Goal: Task Accomplishment & Management: Use online tool/utility

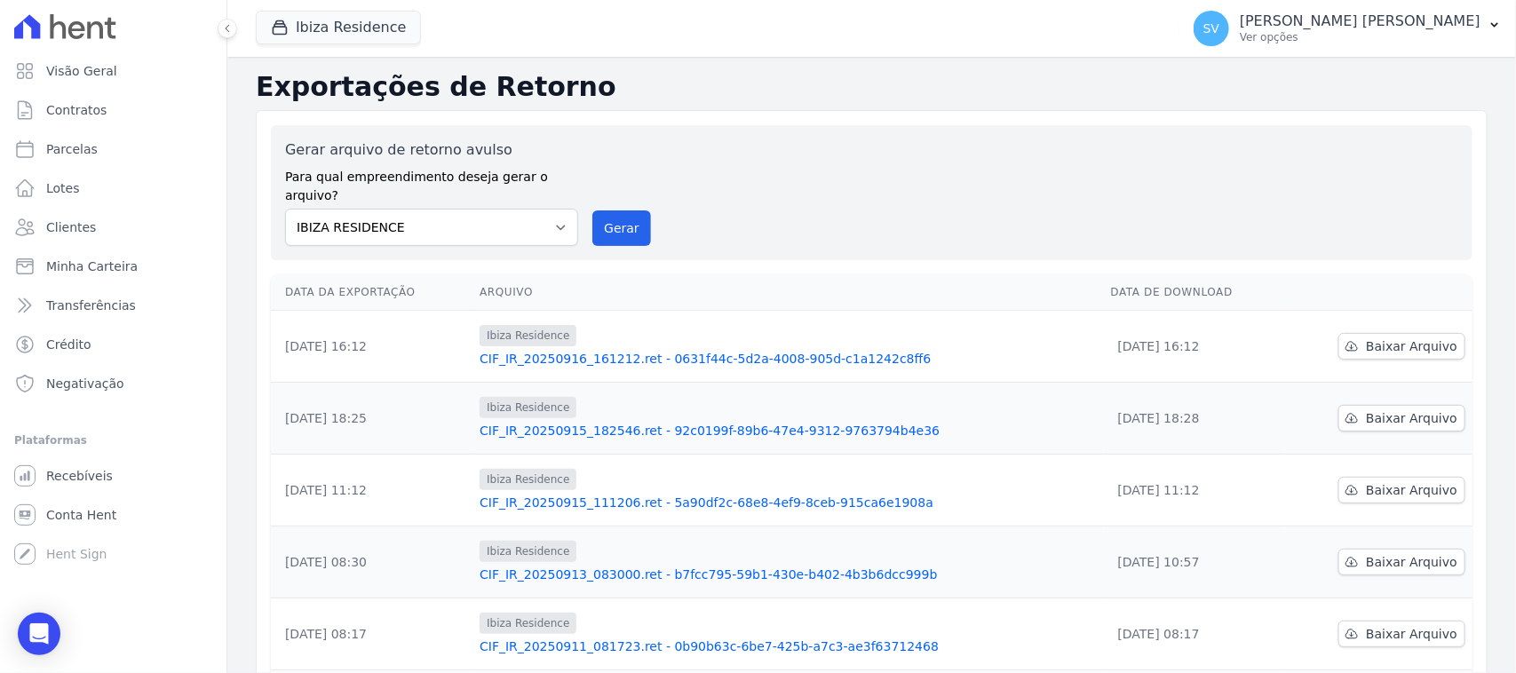
click at [1288, 34] on p "Ver opções" at bounding box center [1360, 37] width 241 height 14
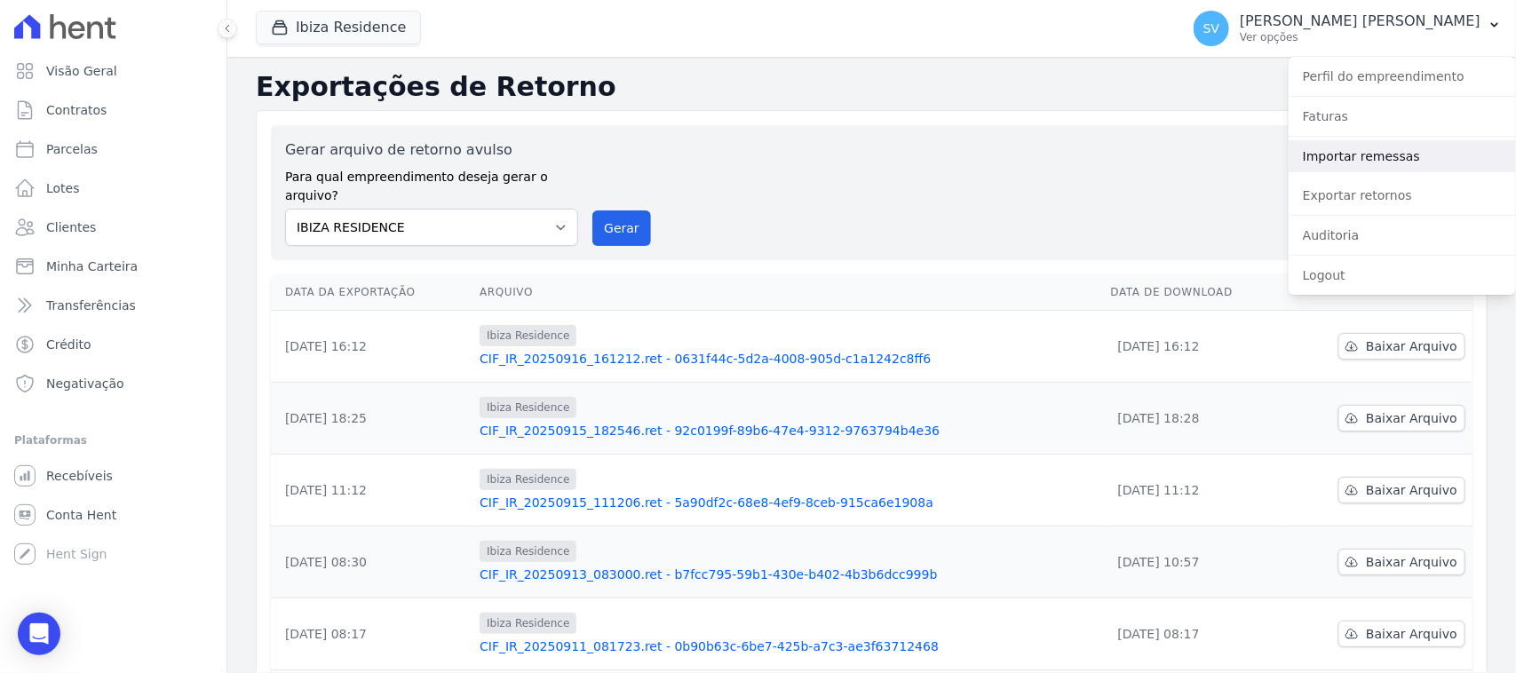
click at [1339, 161] on link "Importar remessas" at bounding box center [1401, 156] width 227 height 32
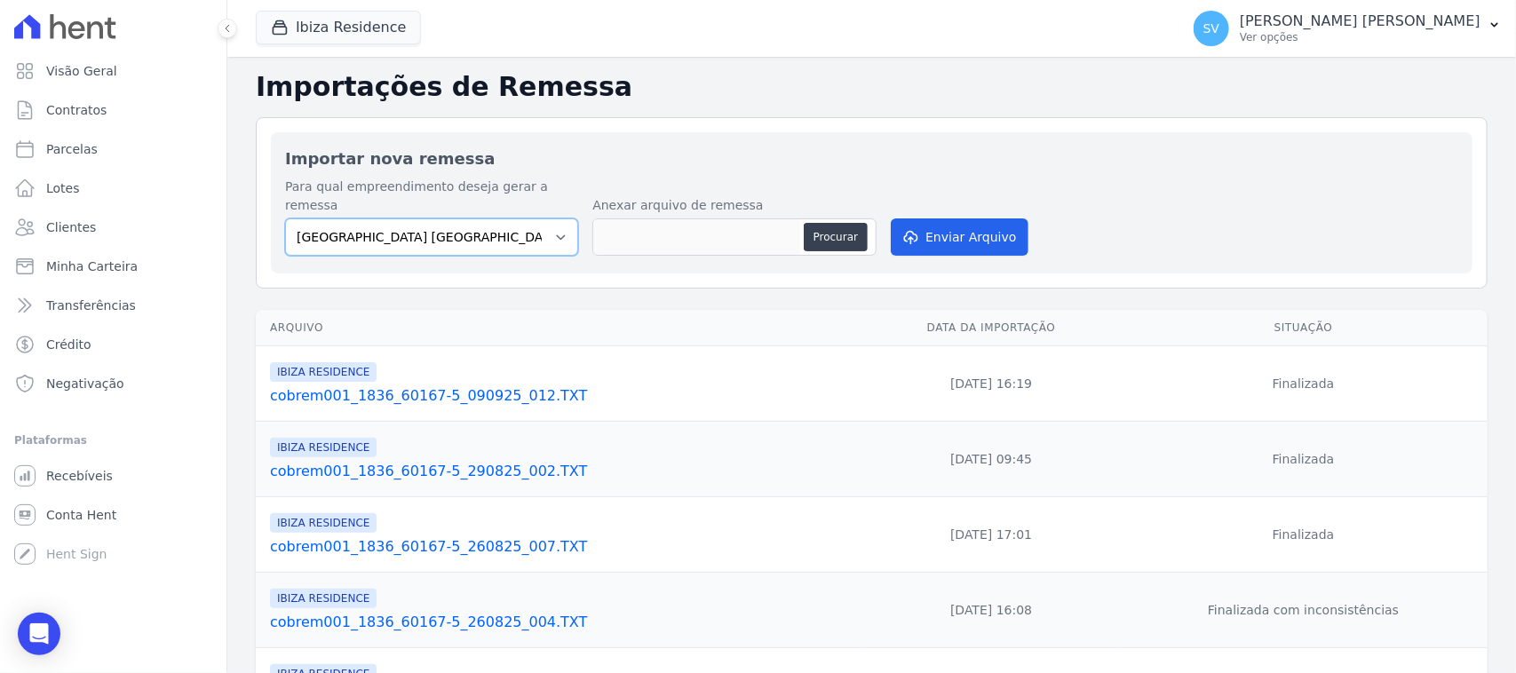
drag, startPoint x: 506, startPoint y: 214, endPoint x: 512, endPoint y: 231, distance: 18.0
click at [506, 218] on select "[GEOGRAPHIC_DATA] COMPLEXO RESIDENCIAL [GEOGRAPHIC_DATA] 300 - [PERSON_NAME][GE…" at bounding box center [431, 236] width 293 height 37
select select "a999329b-d322-46c5-b2df-9163b092fb9b"
click at [285, 218] on select "[GEOGRAPHIC_DATA] COMPLEXO RESIDENCIAL [GEOGRAPHIC_DATA] 300 - [PERSON_NAME][GE…" at bounding box center [431, 236] width 293 height 37
click at [835, 225] on button "Procurar" at bounding box center [836, 237] width 64 height 28
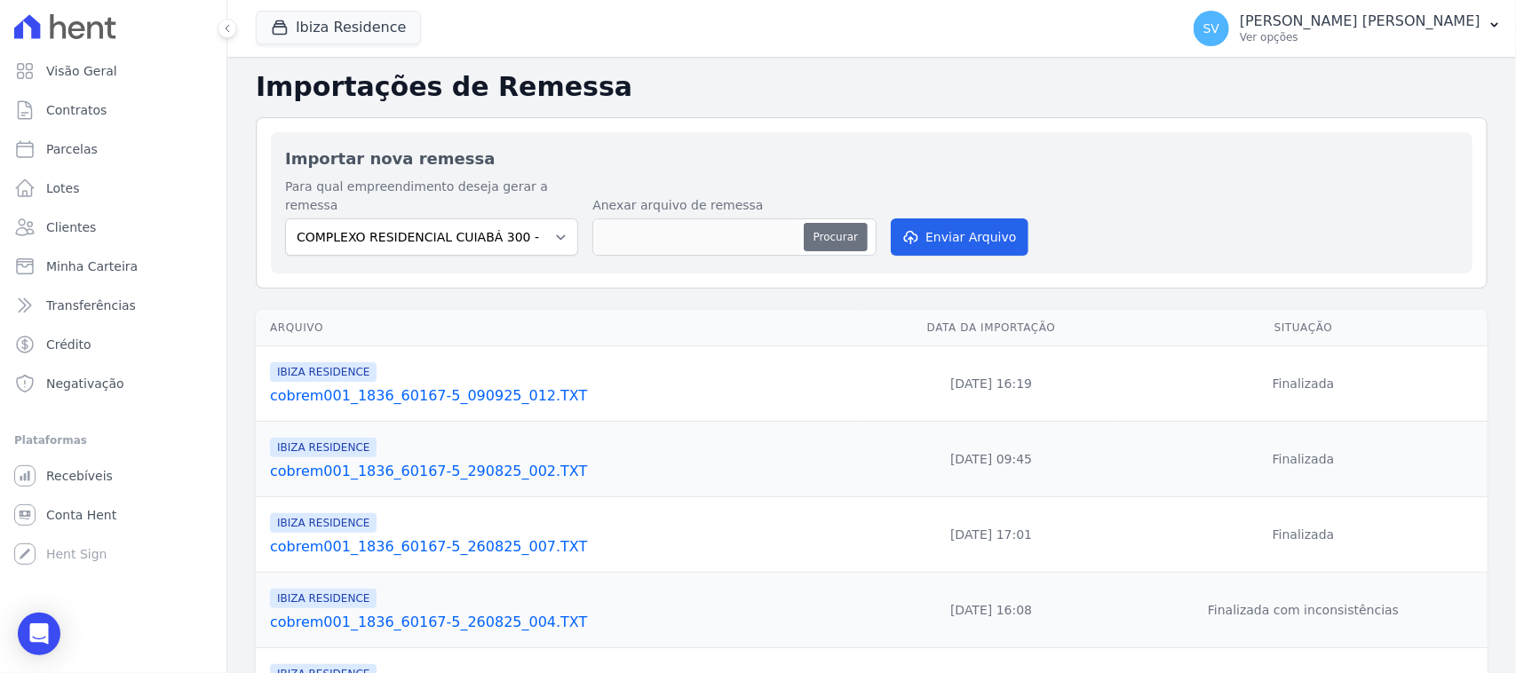
click at [820, 226] on button "Procurar" at bounding box center [836, 237] width 64 height 28
type input "cobrem001_1836_60167-5_180925_001.TXT"
click at [928, 219] on button "Enviar Arquivo" at bounding box center [959, 236] width 137 height 37
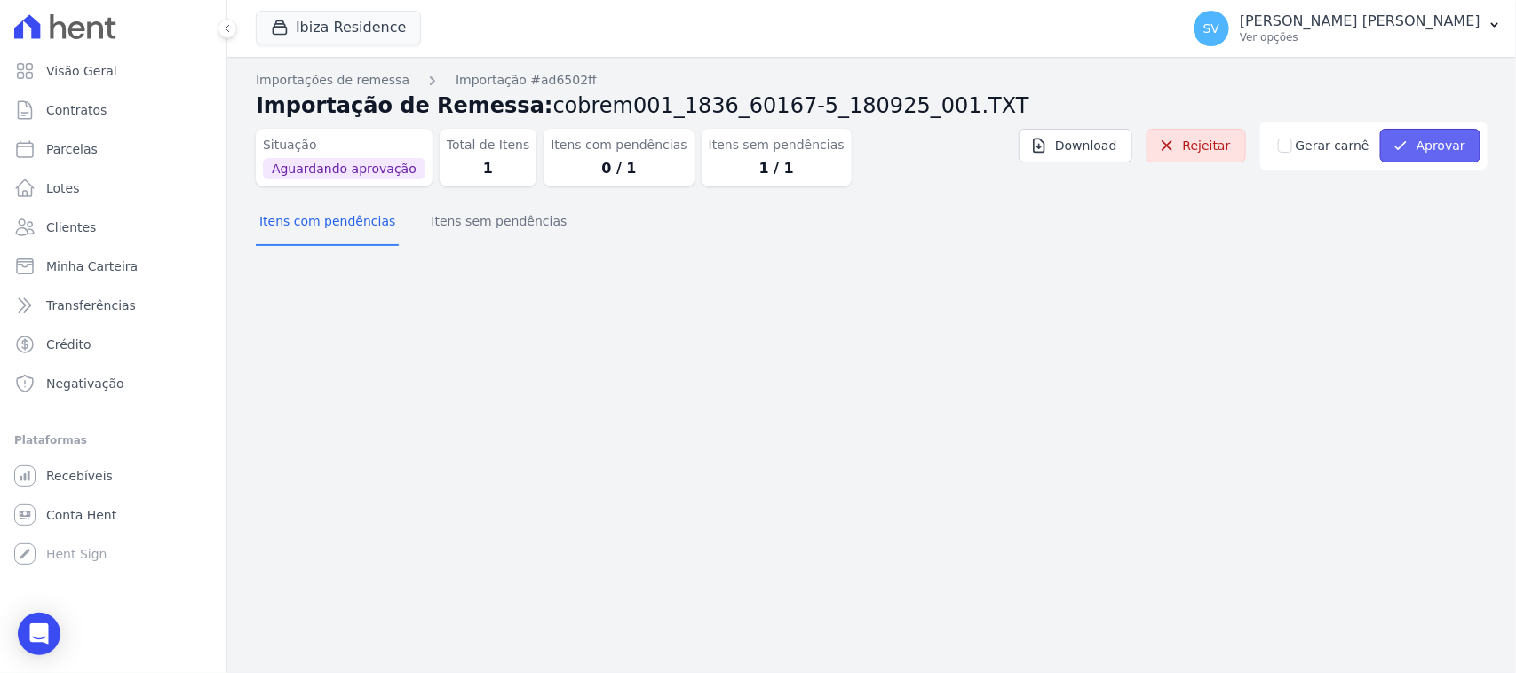
click at [1405, 135] on button "Aprovar" at bounding box center [1430, 146] width 100 height 34
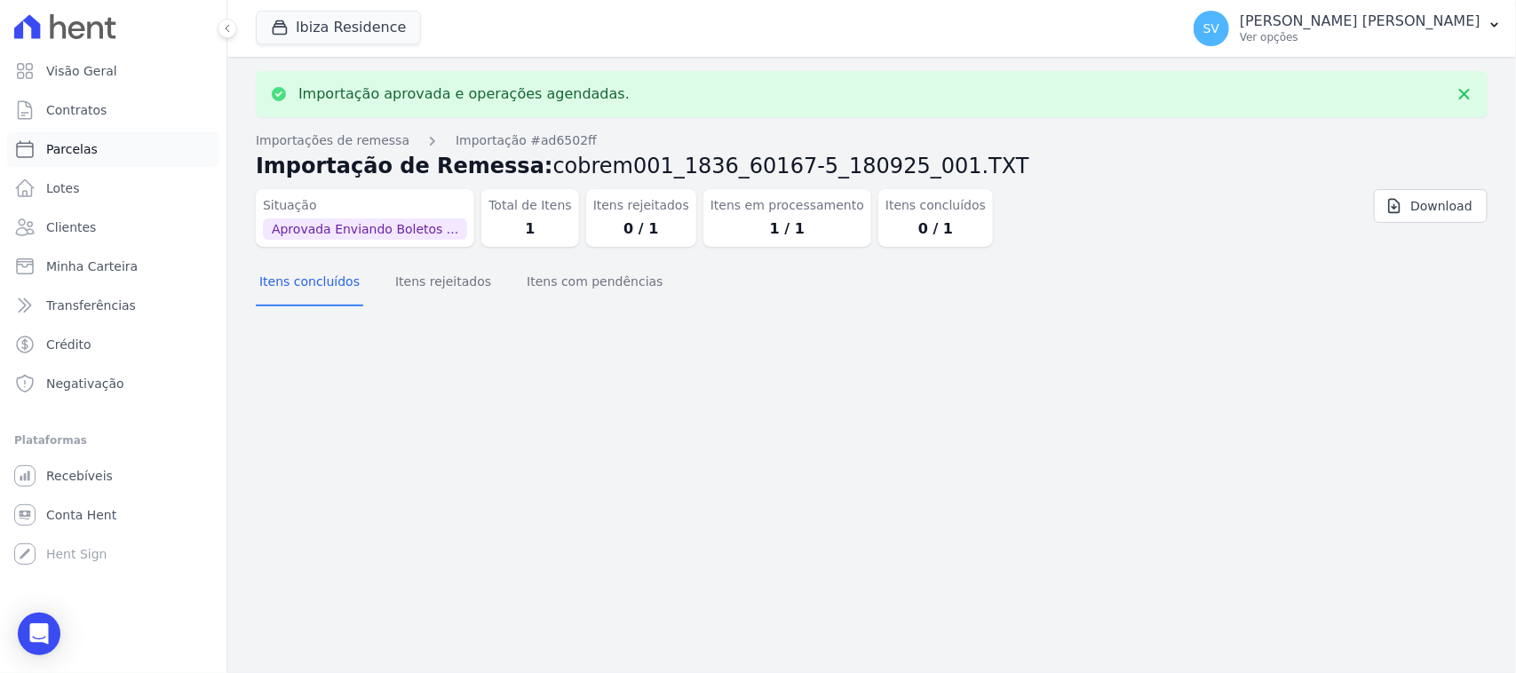
click at [116, 148] on link "Parcelas" at bounding box center [113, 149] width 212 height 36
select select
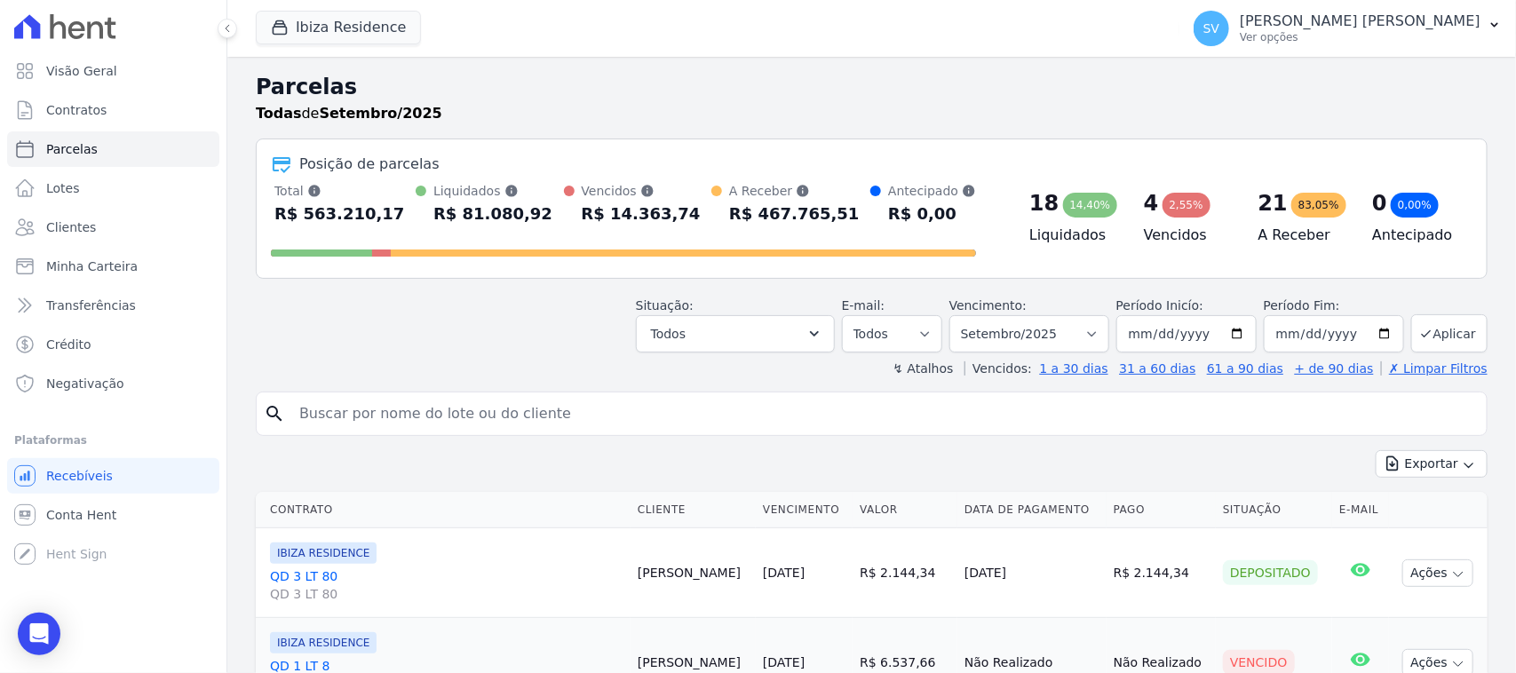
click at [620, 402] on input "search" at bounding box center [884, 414] width 1191 height 36
type input "[PERSON_NAME] [PERSON_NAME]"
select select
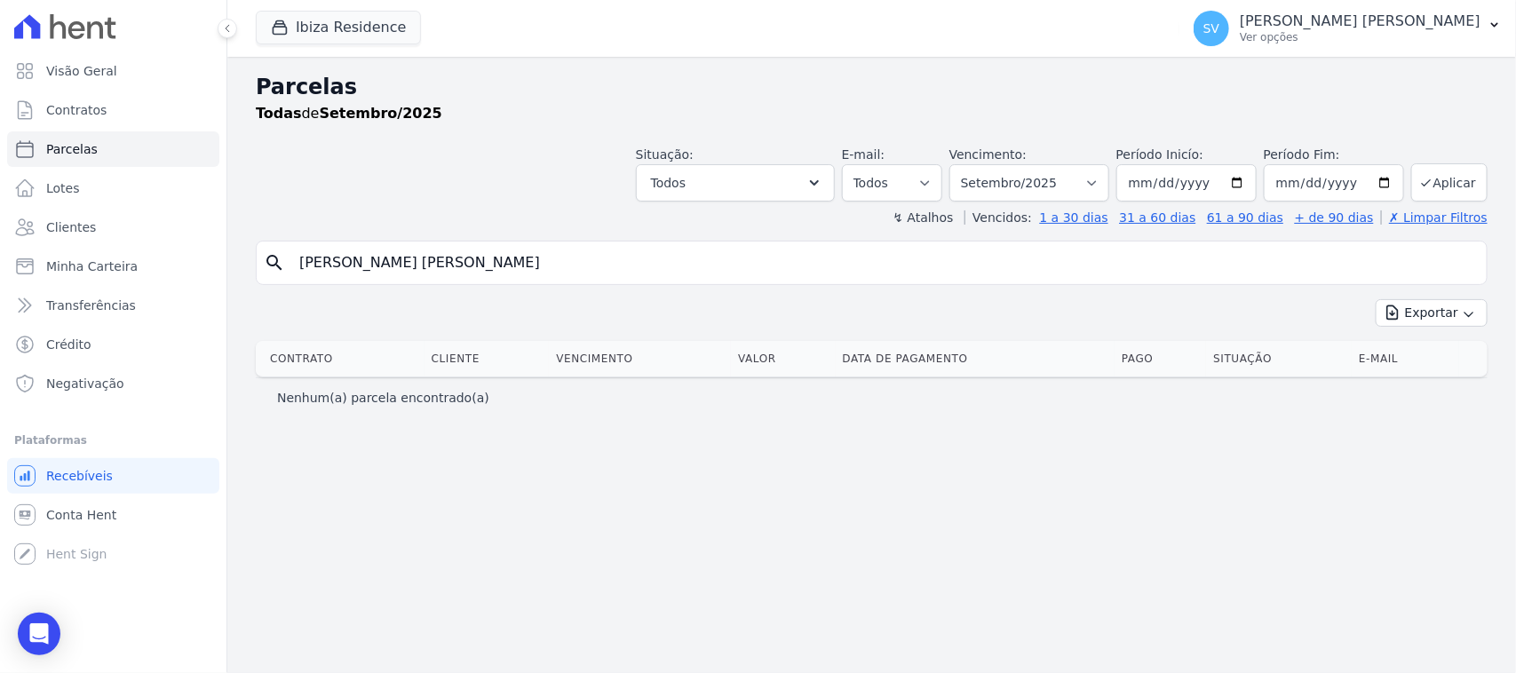
drag, startPoint x: 577, startPoint y: 236, endPoint x: 538, endPoint y: 285, distance: 62.5
click at [562, 259] on div "Parcelas Todas de Setembro/2025 Situação: Agendado Em Aberto Pago Processando C…" at bounding box center [871, 365] width 1288 height 616
click at [538, 285] on div "search [PERSON_NAME] [PERSON_NAME]" at bounding box center [872, 263] width 1232 height 44
click at [522, 253] on input "[PERSON_NAME] [PERSON_NAME]" at bounding box center [884, 263] width 1191 height 36
drag, startPoint x: 335, startPoint y: 28, endPoint x: 321, endPoint y: 50, distance: 25.9
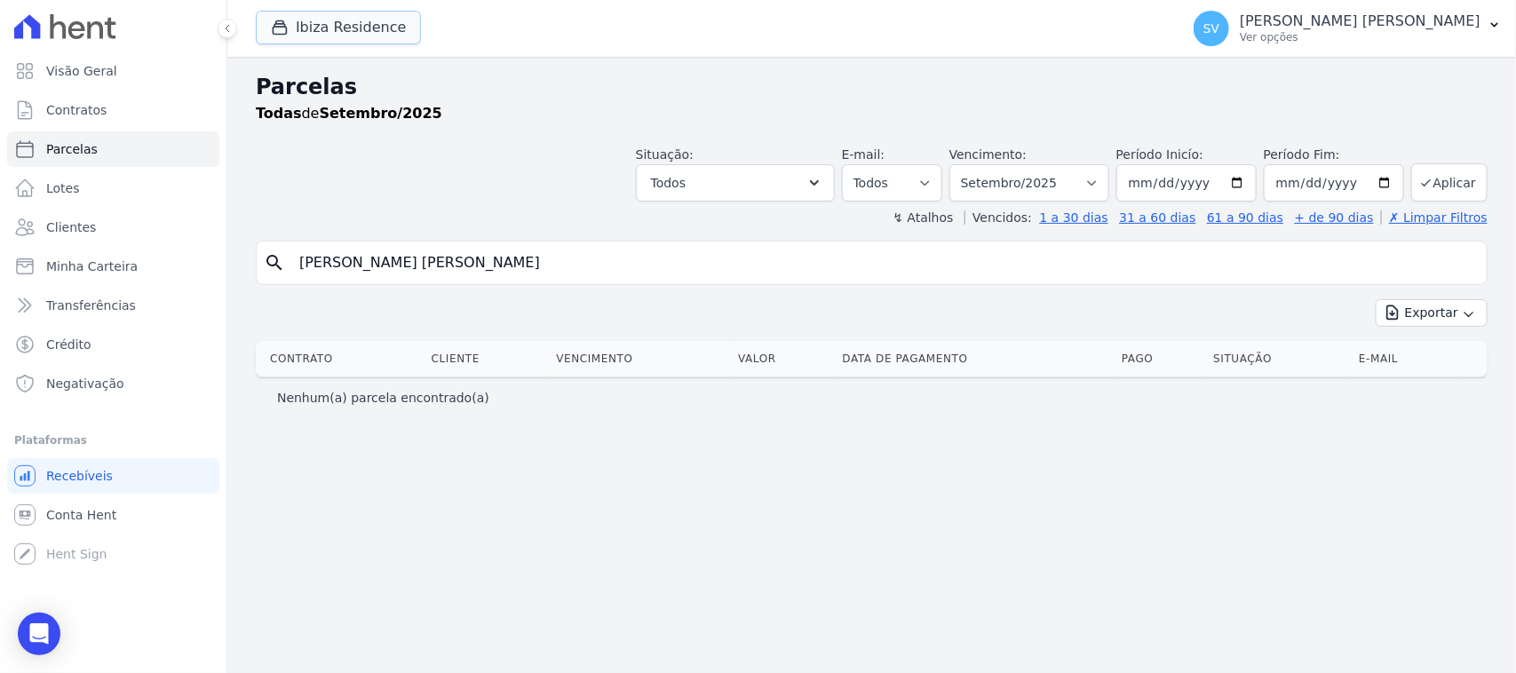
click at [335, 27] on button "Ibiza Residence" at bounding box center [338, 28] width 165 height 34
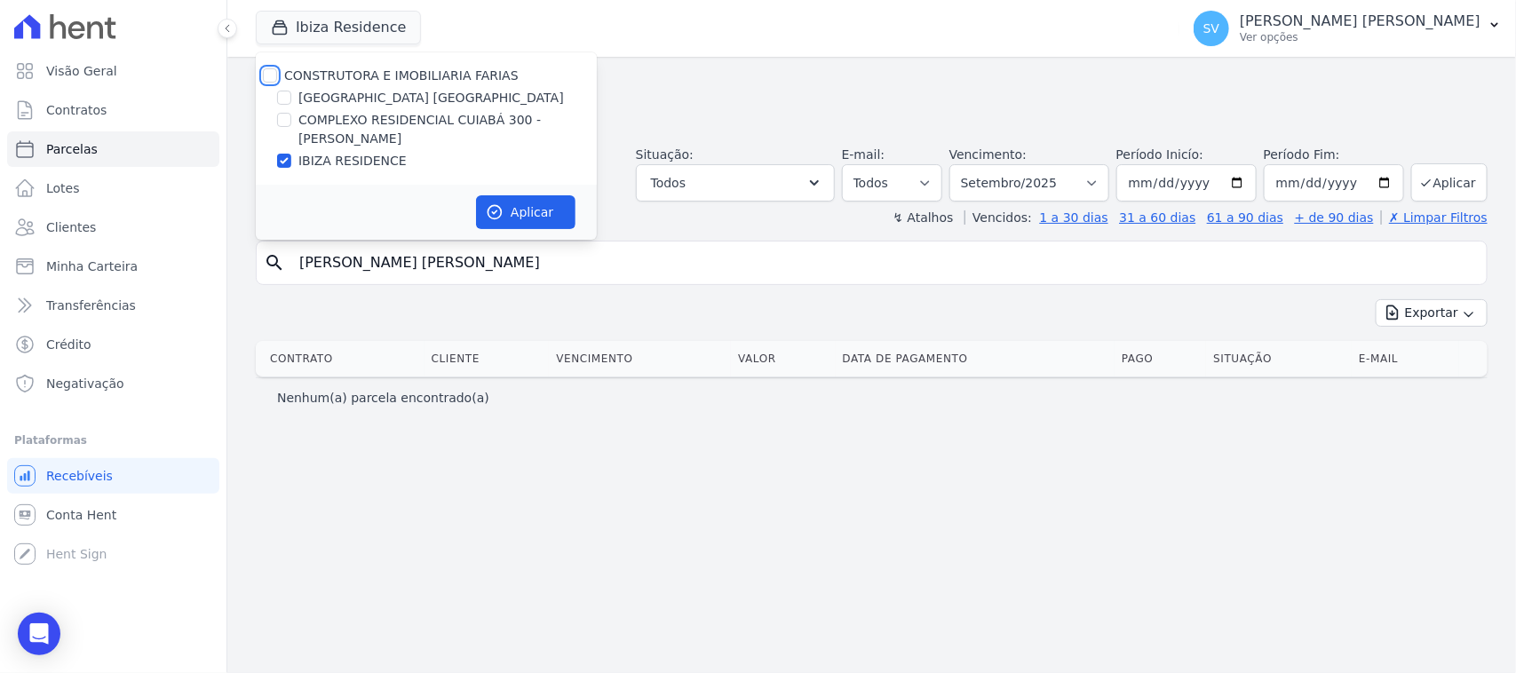
click at [273, 72] on input "CONSTRUTORA E IMOBILIARIA FARIAS" at bounding box center [270, 75] width 14 height 14
checkbox input "true"
click at [533, 206] on button "Aplicar" at bounding box center [525, 212] width 99 height 34
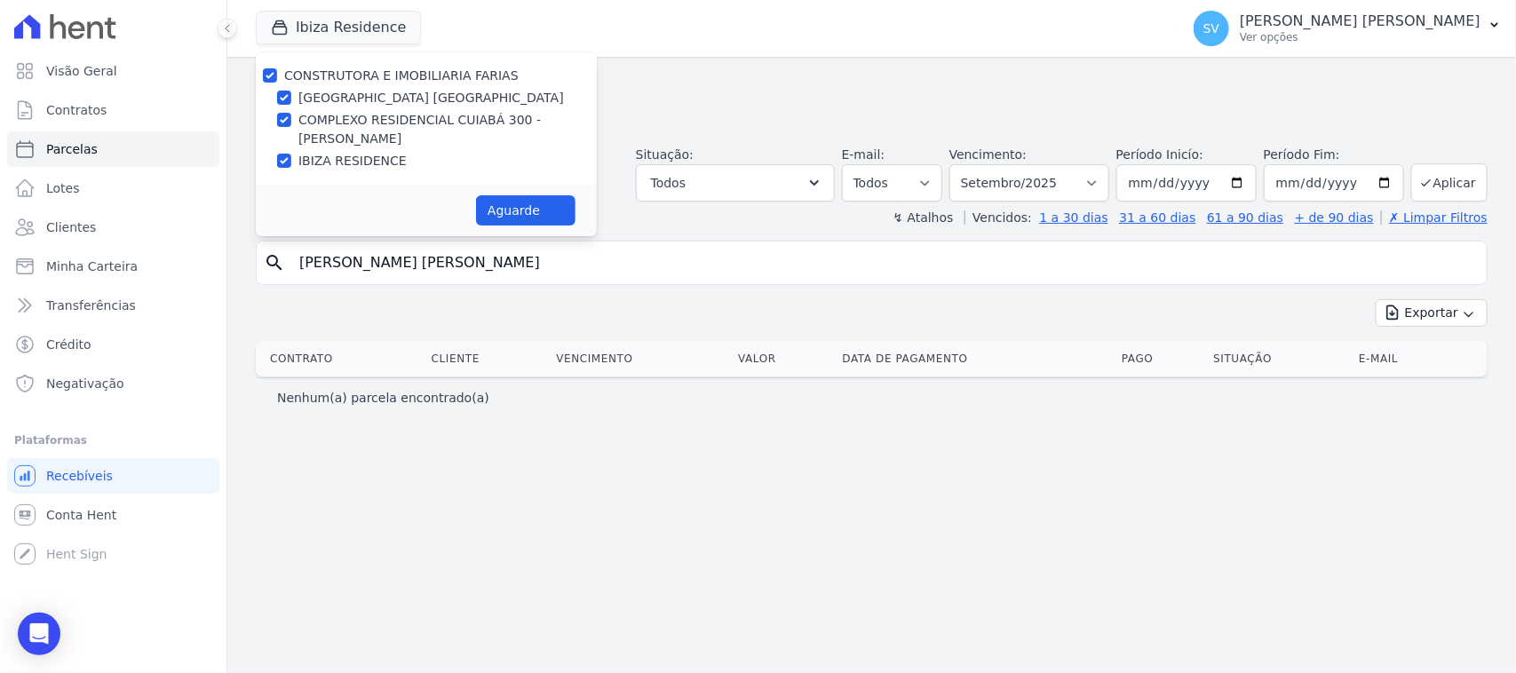
click at [525, 258] on input "[PERSON_NAME] [PERSON_NAME]" at bounding box center [884, 263] width 1191 height 36
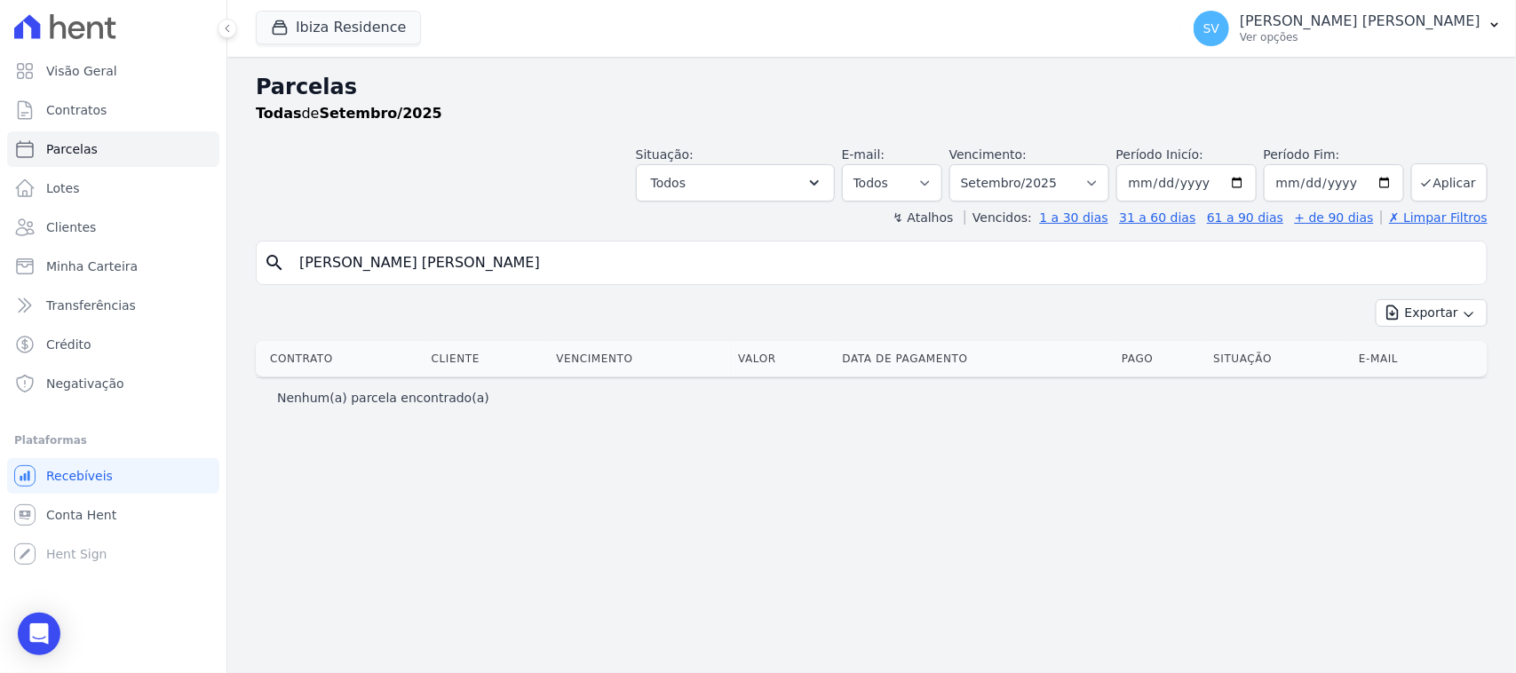
select select
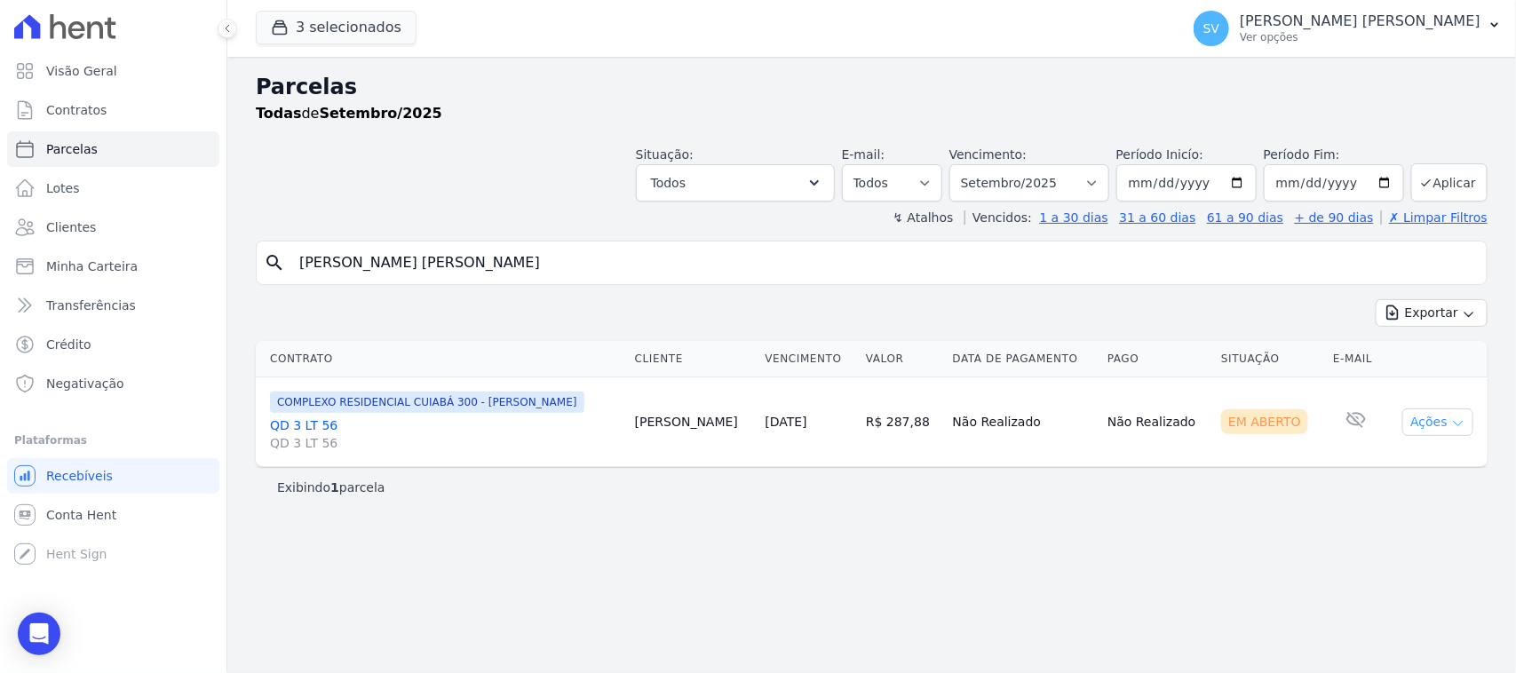
click at [1438, 417] on button "Ações" at bounding box center [1437, 422] width 71 height 28
click at [1417, 464] on link "Ver boleto" at bounding box center [1430, 463] width 170 height 33
